Goal: Task Accomplishment & Management: Manage account settings

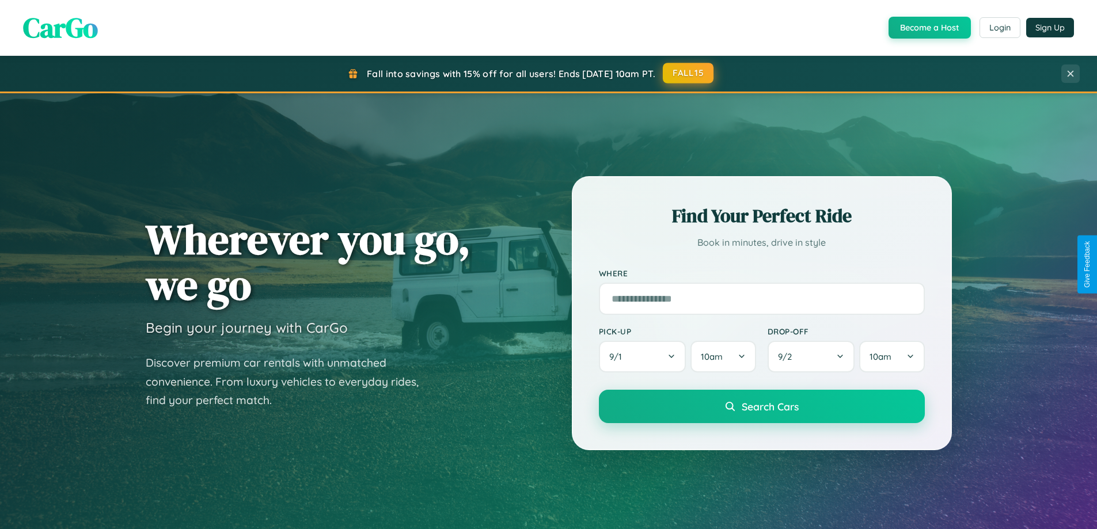
click at [689, 73] on button "FALL15" at bounding box center [688, 73] width 51 height 21
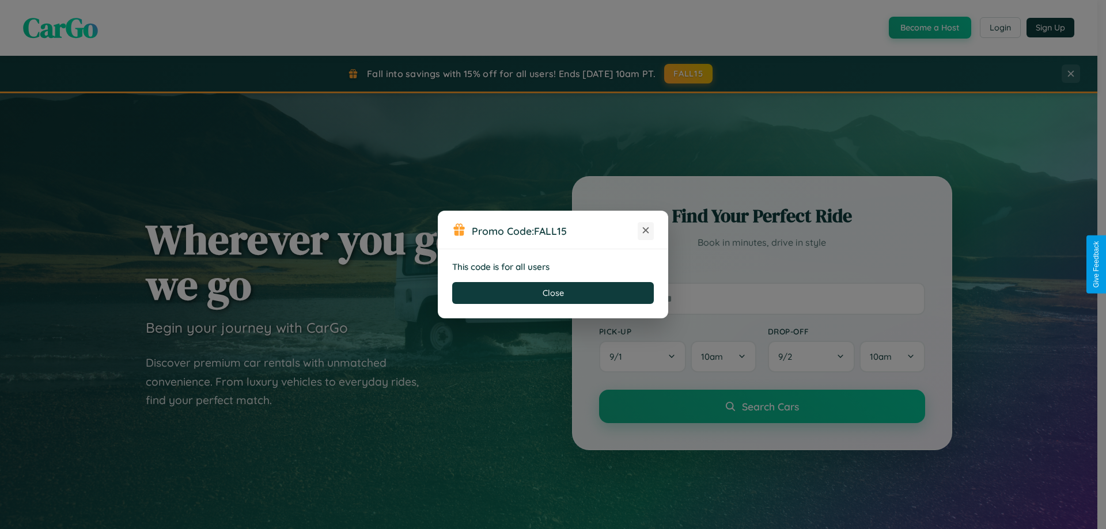
click at [646, 231] on icon at bounding box center [646, 231] width 12 height 12
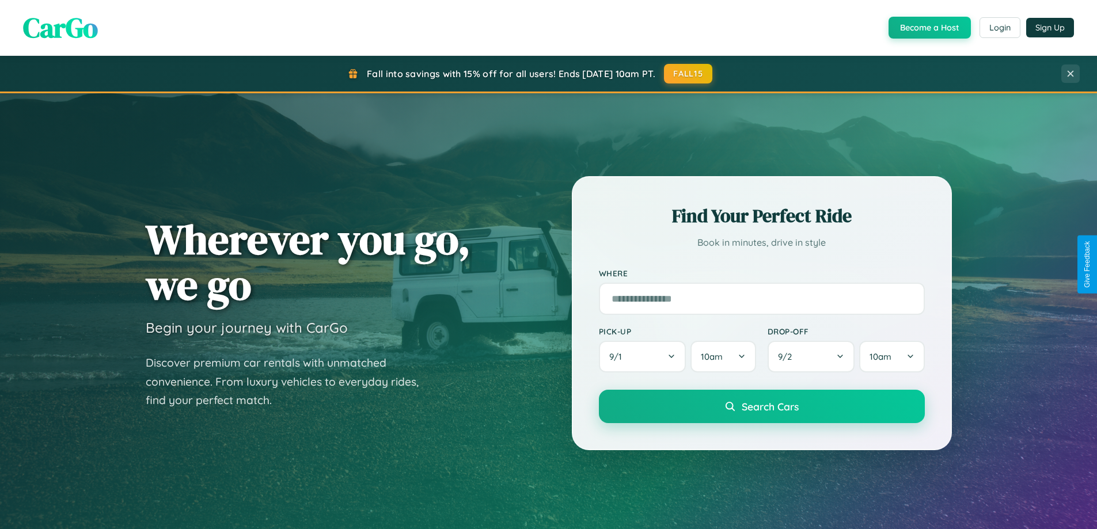
scroll to position [792, 0]
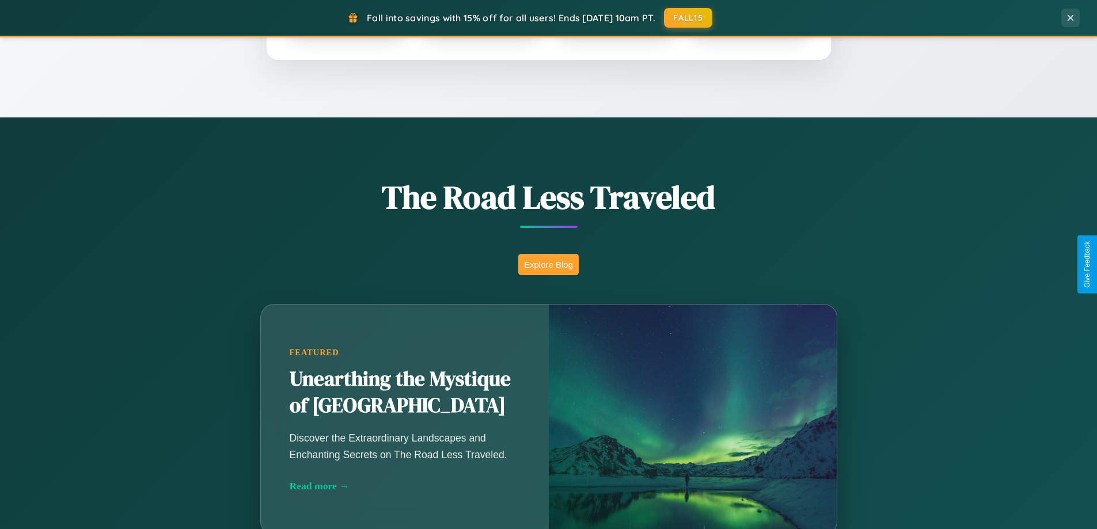
click at [548, 264] on button "Explore Blog" at bounding box center [548, 264] width 60 height 21
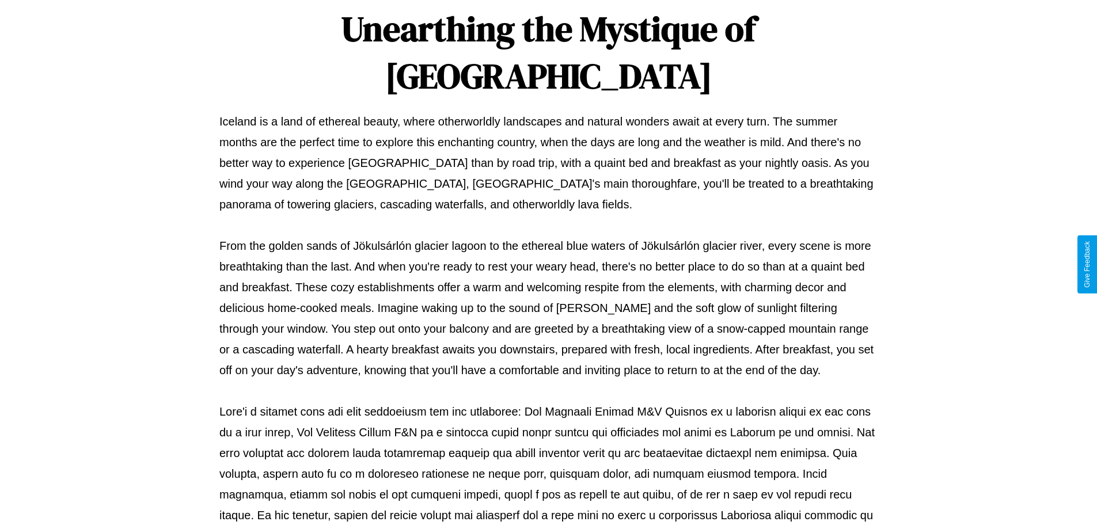
scroll to position [373, 0]
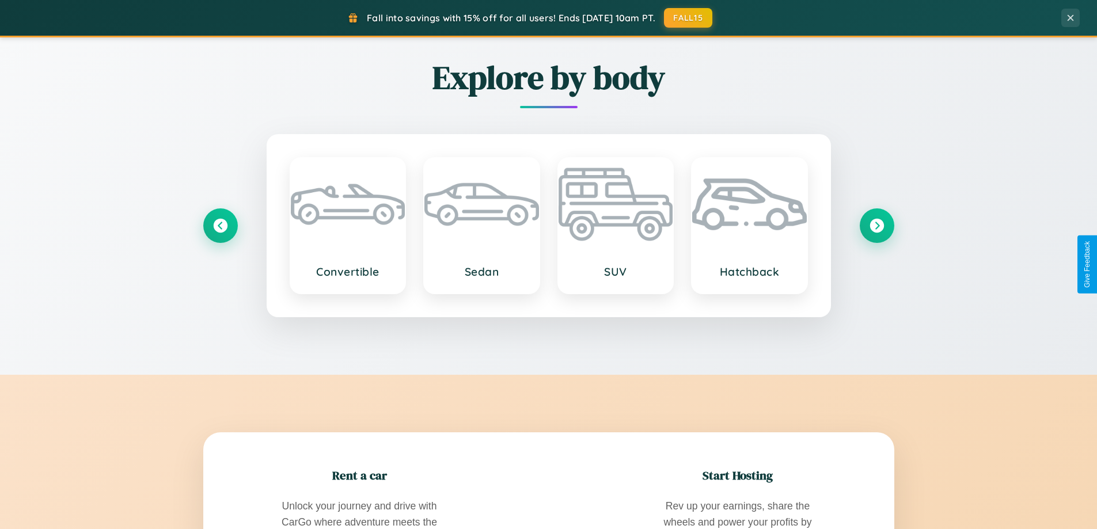
scroll to position [2216, 0]
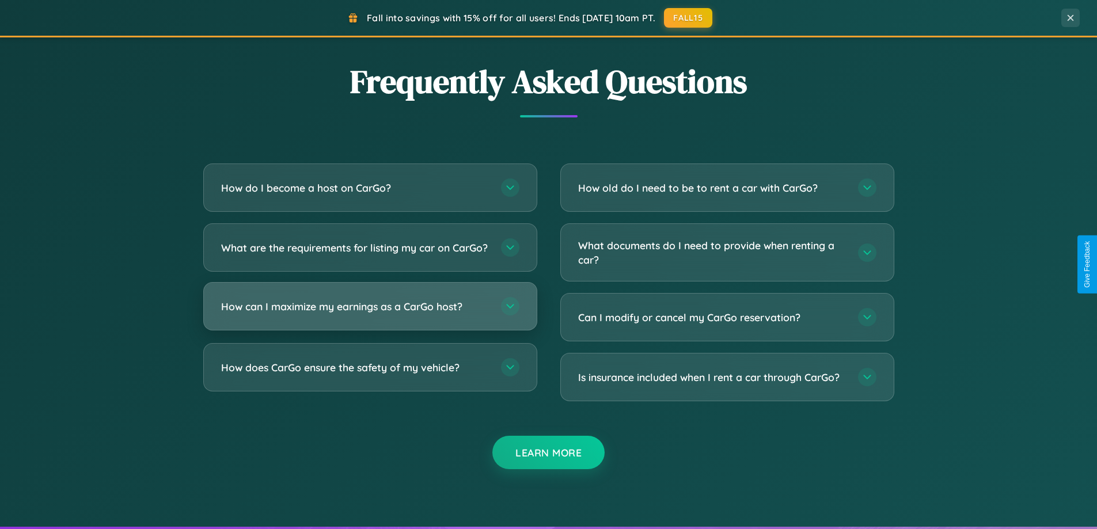
click at [370, 314] on h3 "How can I maximize my earnings as a CarGo host?" at bounding box center [355, 306] width 268 height 14
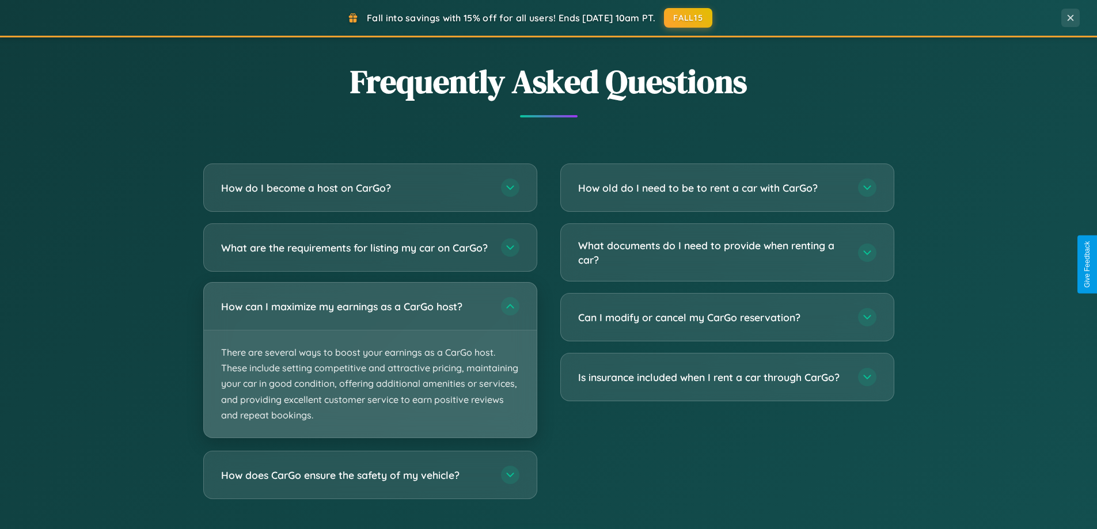
click at [370, 370] on p "There are several ways to boost your earnings as a CarGo host. These include se…" at bounding box center [370, 384] width 333 height 107
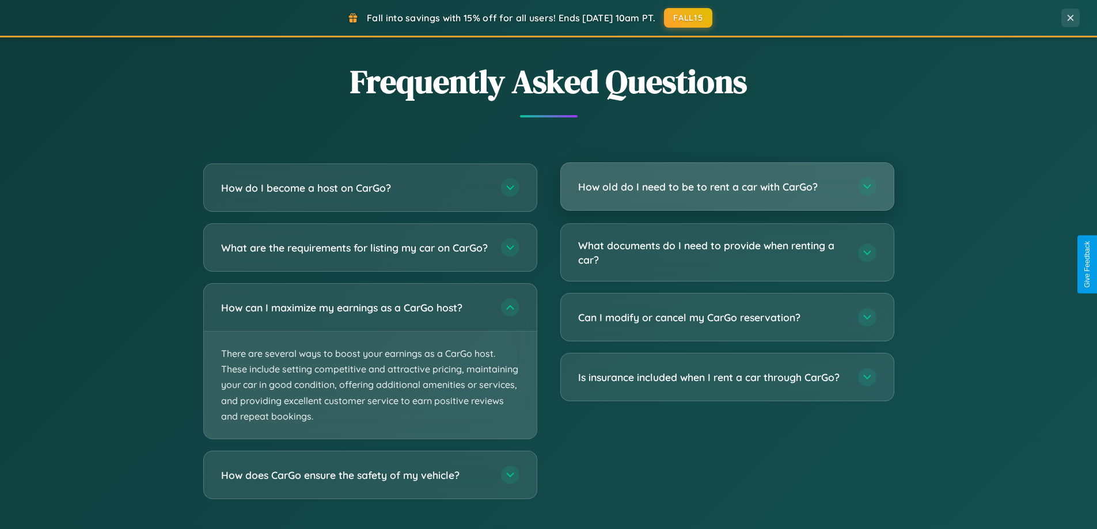
click at [727, 188] on h3 "How old do I need to be to rent a car with CarGo?" at bounding box center [712, 187] width 268 height 14
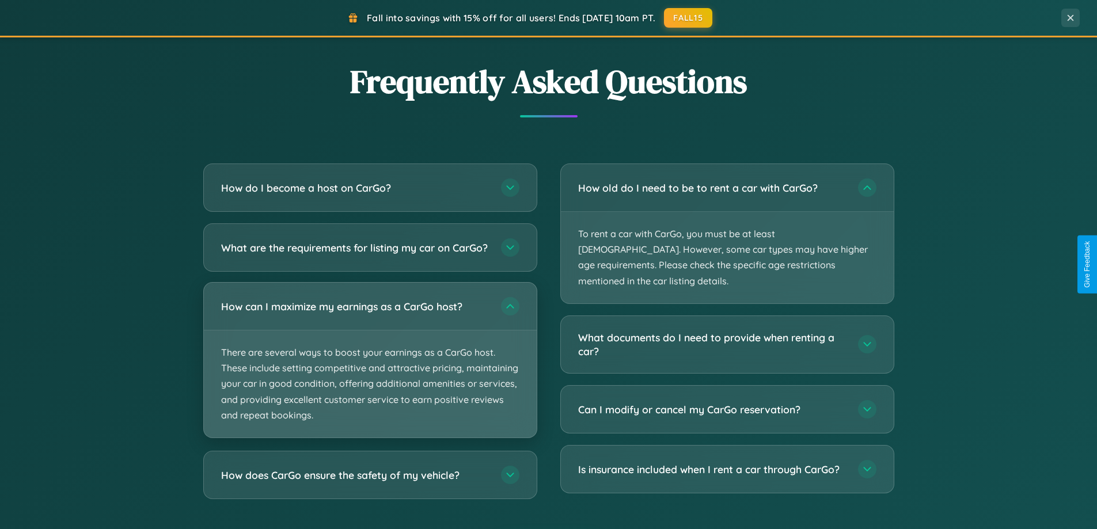
click at [370, 371] on p "There are several ways to boost your earnings as a CarGo host. These include se…" at bounding box center [370, 384] width 333 height 107
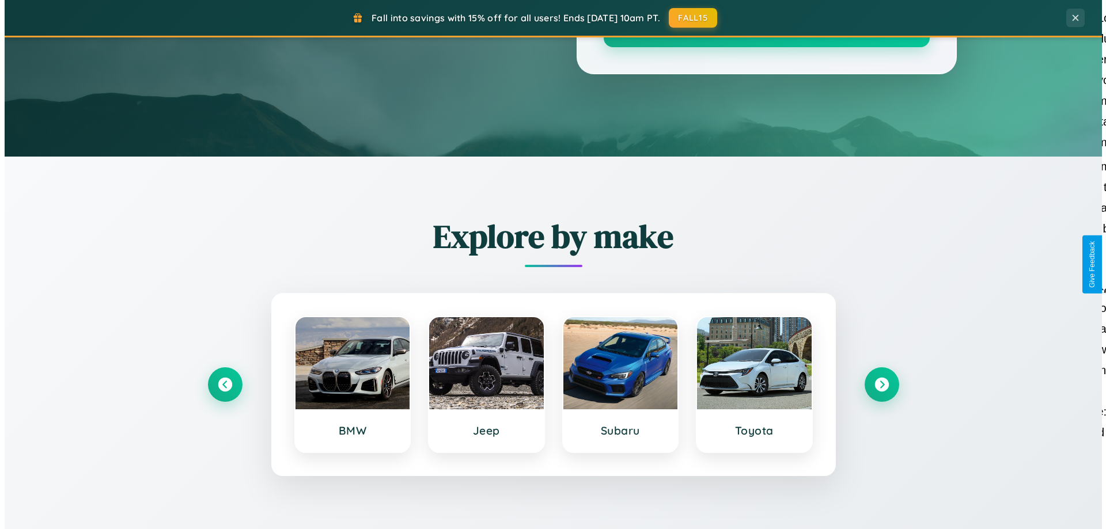
scroll to position [0, 0]
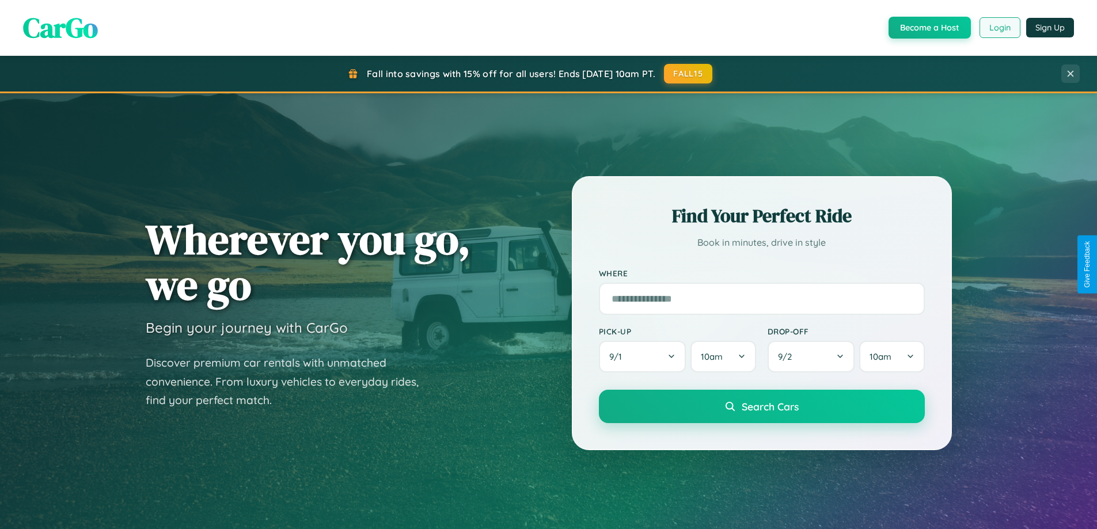
click at [999, 28] on button "Login" at bounding box center [999, 27] width 41 height 21
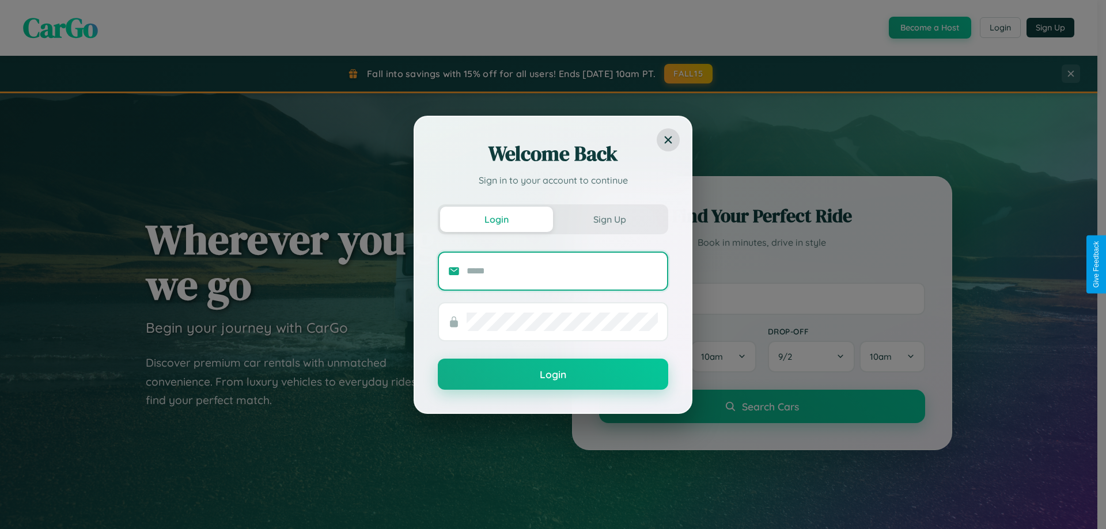
click at [562, 271] on input "text" at bounding box center [561, 271] width 191 height 18
type input "**********"
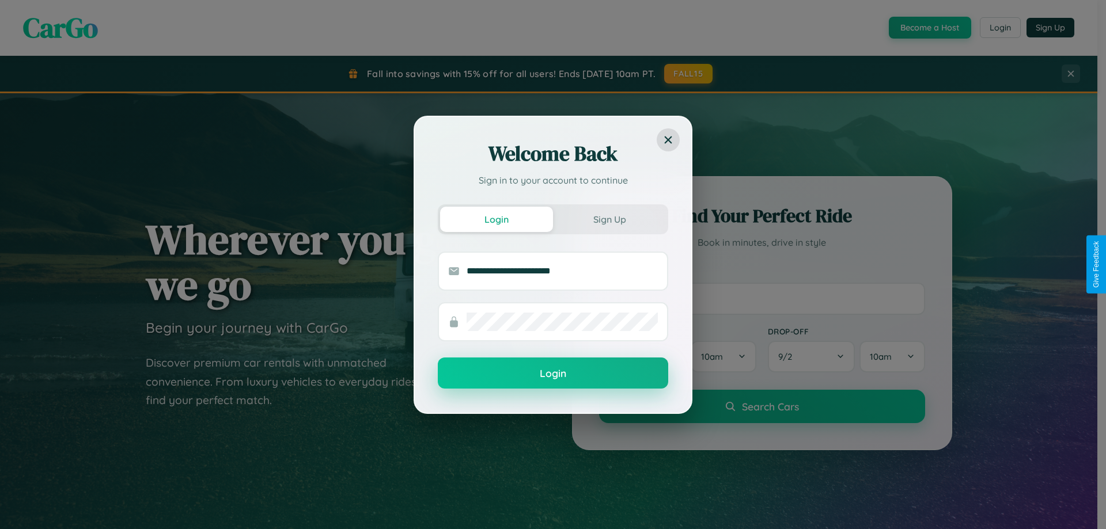
click at [553, 374] on button "Login" at bounding box center [553, 373] width 230 height 31
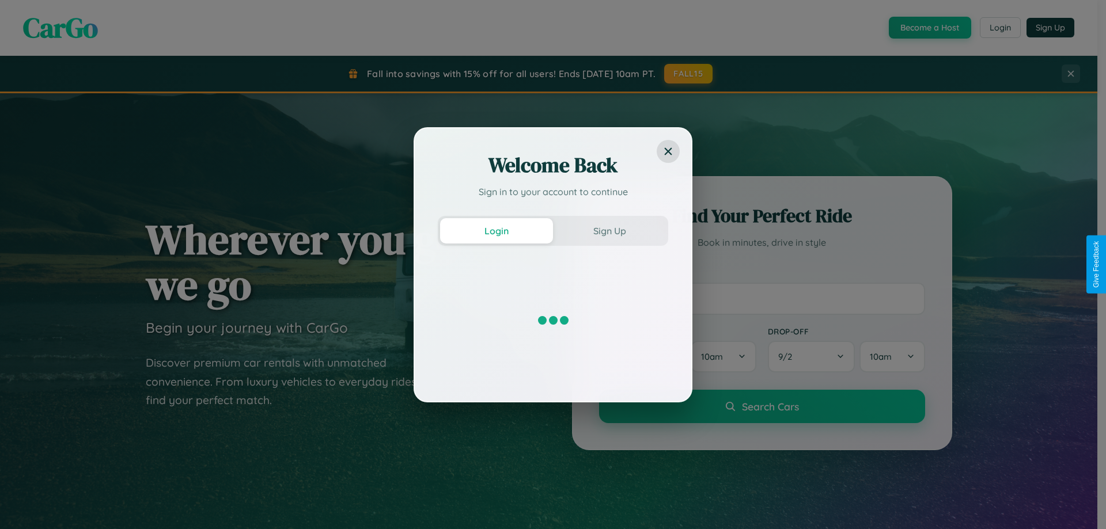
scroll to position [34, 0]
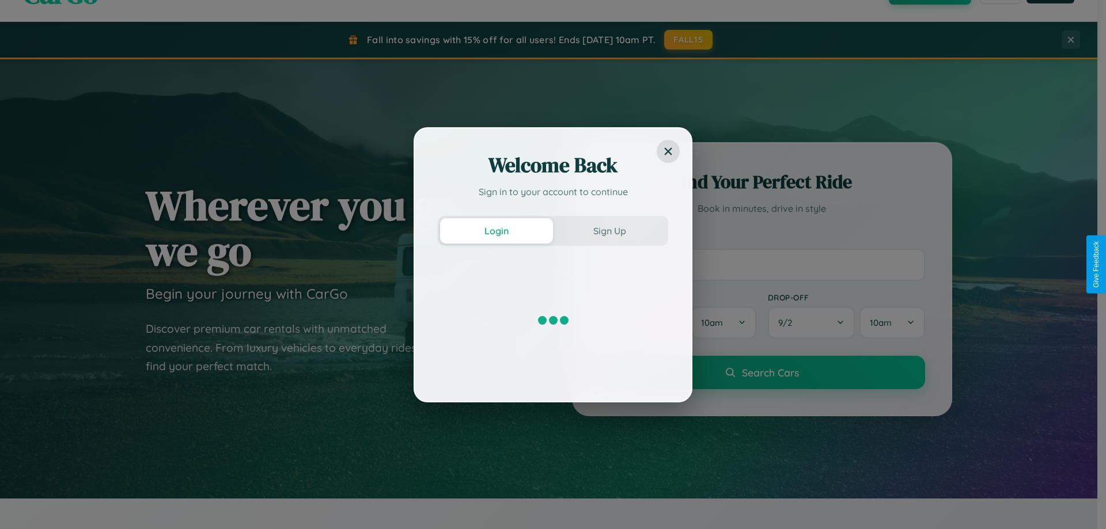
click at [761, 264] on div "Welcome Back Sign in to your account to continue Login Sign Up" at bounding box center [553, 264] width 1106 height 529
